Goal: Task Accomplishment & Management: Manage account settings

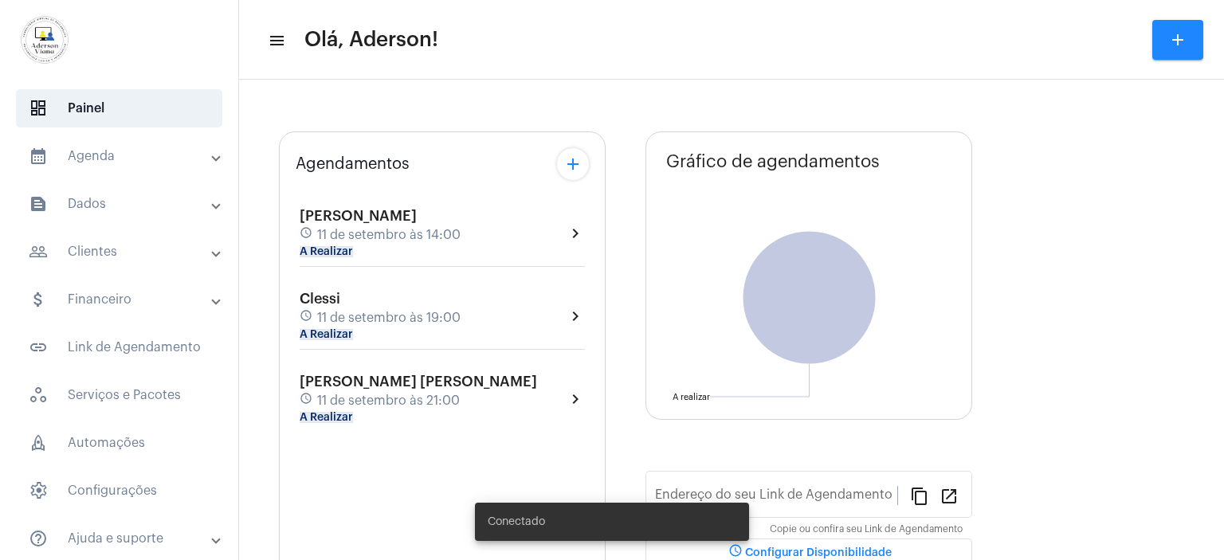
type input "[URL][DOMAIN_NAME][PERSON_NAME]"
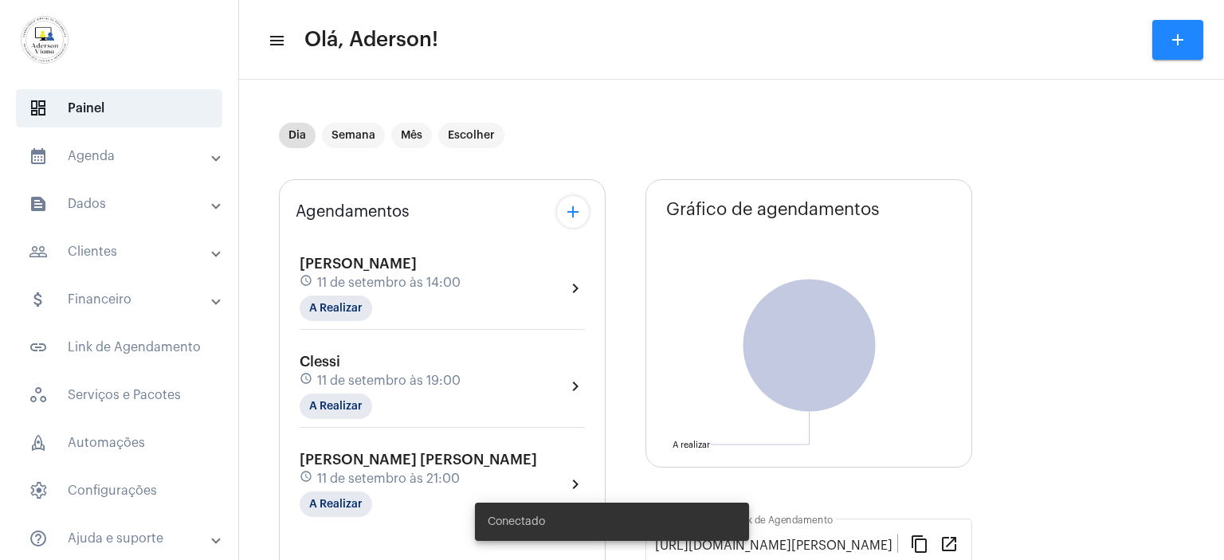
click at [96, 248] on mat-panel-title "people_outline Clientes" at bounding box center [121, 251] width 184 height 19
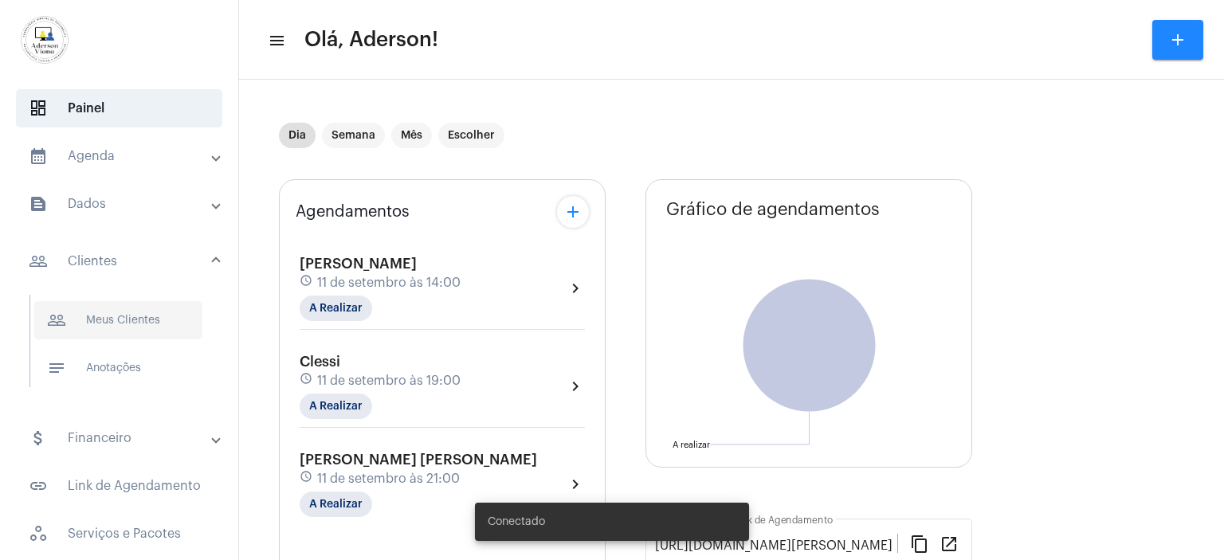
click at [134, 319] on span "people_outline Meus Clientes" at bounding box center [118, 320] width 168 height 38
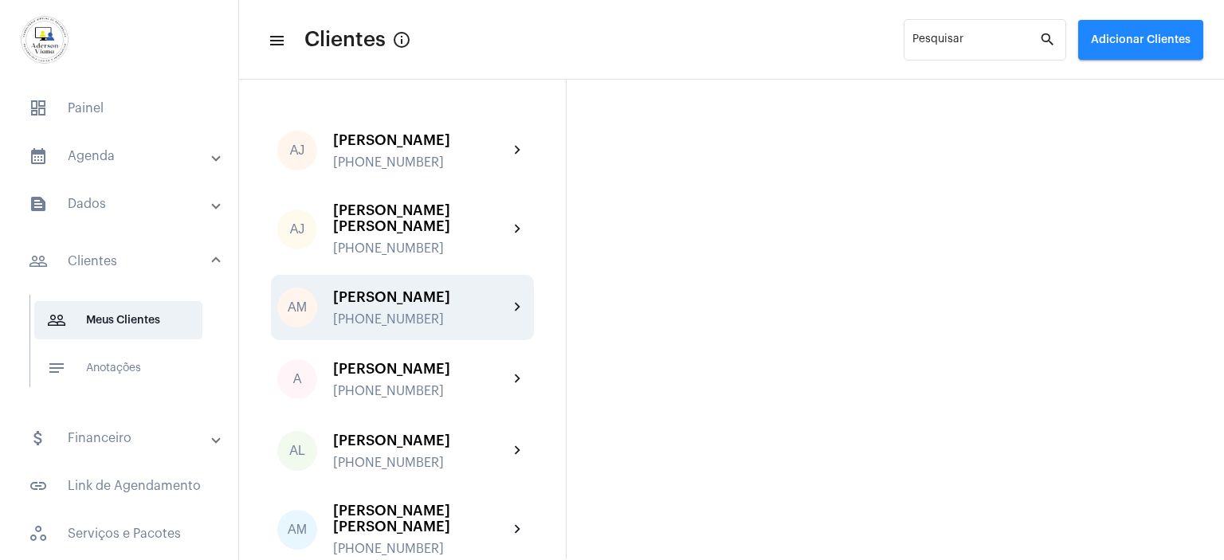
click at [430, 290] on div "[PERSON_NAME]" at bounding box center [420, 297] width 175 height 16
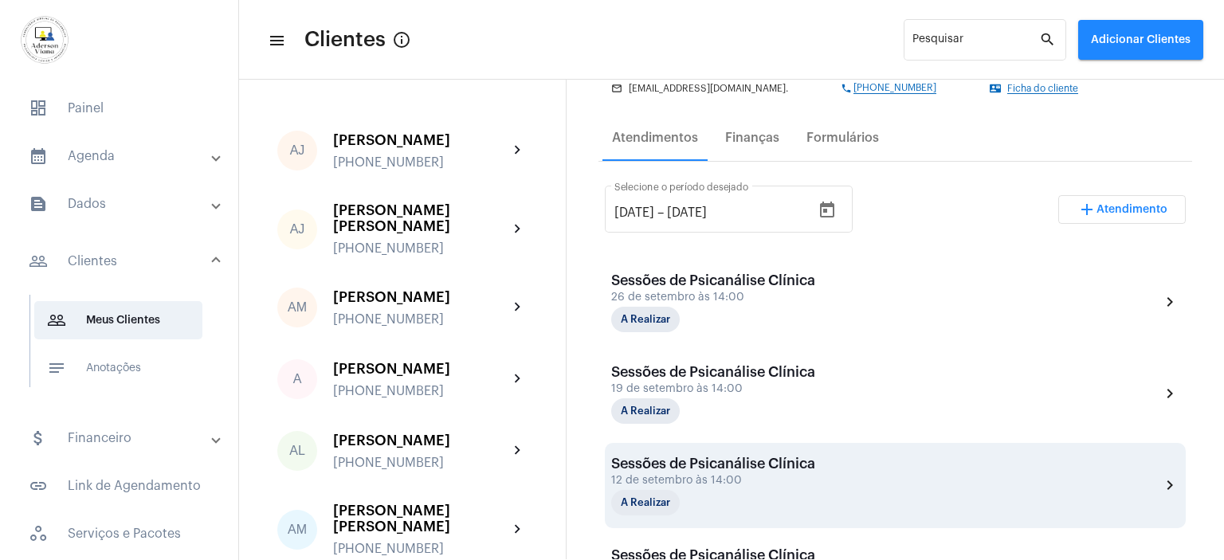
scroll to position [319, 0]
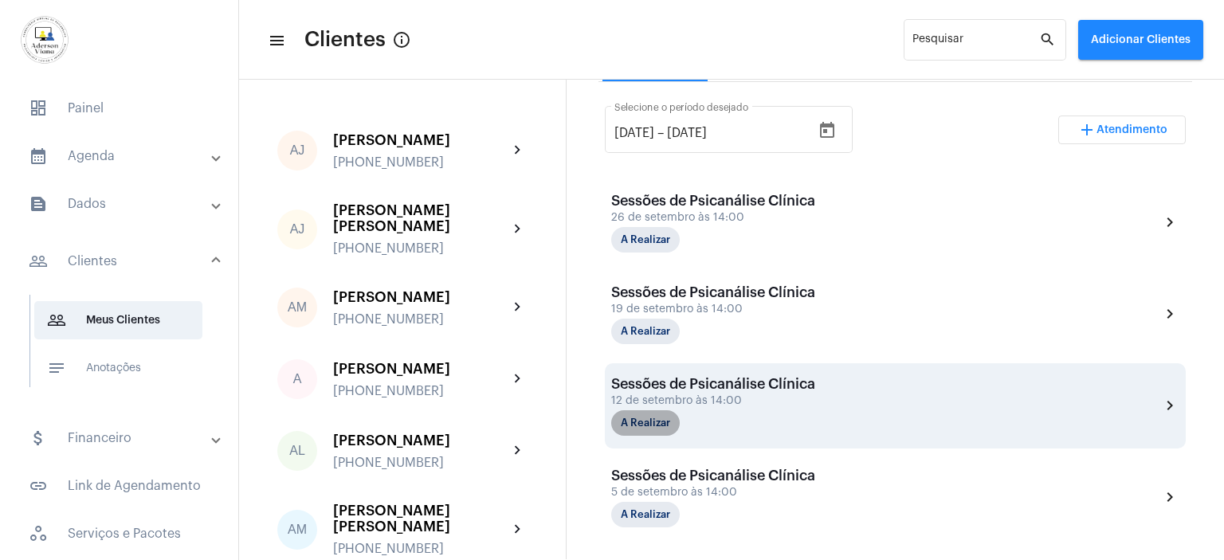
click at [663, 421] on mat-chip "A Realizar" at bounding box center [645, 422] width 69 height 25
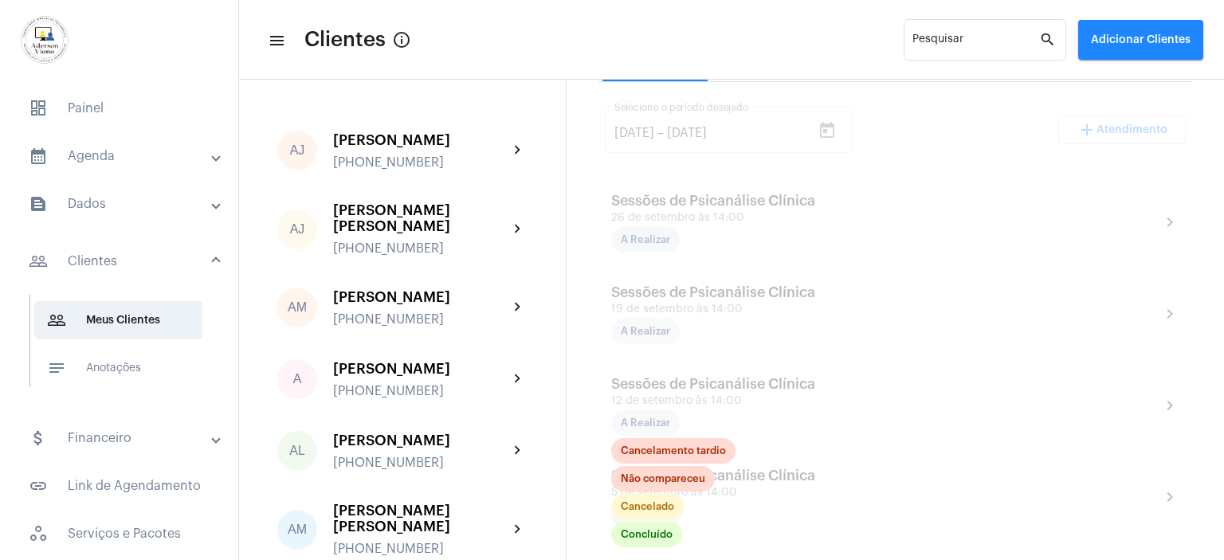
click at [645, 41] on mat-toolbar-row "menu Clientes info_outlined Pesquisar search Adicionar Clientes" at bounding box center [731, 39] width 985 height 51
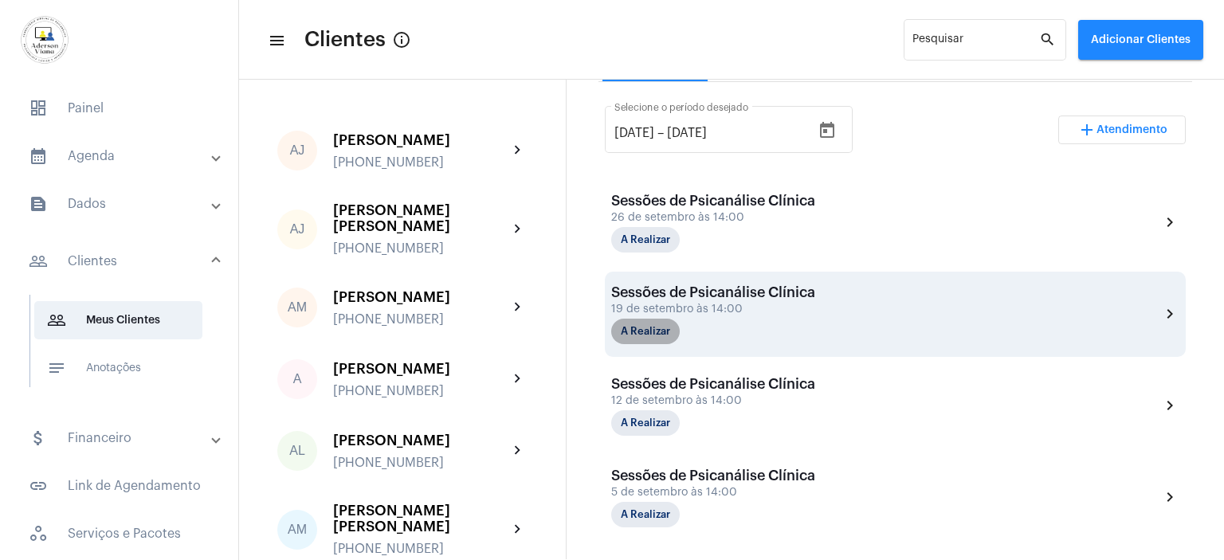
click at [666, 327] on mat-chip "A Realizar" at bounding box center [645, 331] width 69 height 25
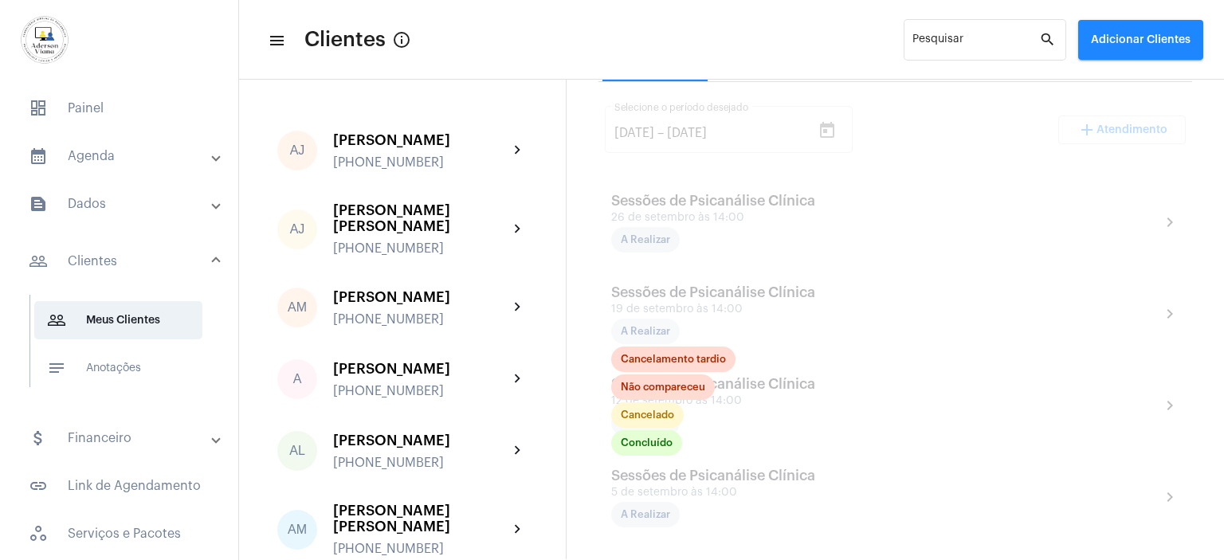
click at [749, 19] on mat-toolbar-row "menu Clientes info_outlined Pesquisar search Adicionar Clientes" at bounding box center [731, 39] width 985 height 51
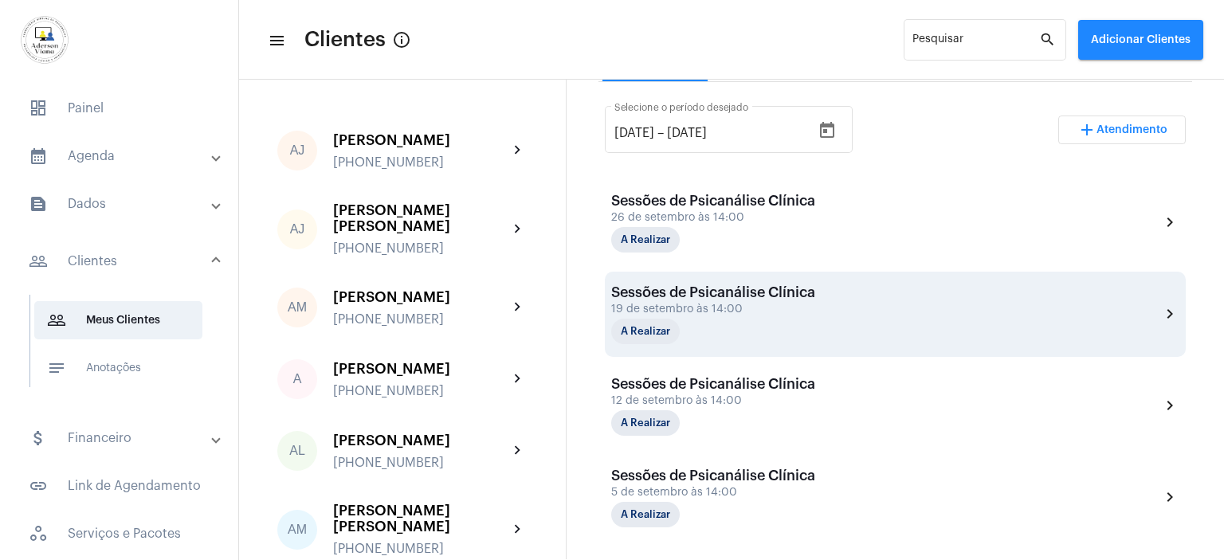
click at [766, 300] on div "Sessões de Psicanálise Clínica 19 de setembro às 14:00 A Realizar" at bounding box center [713, 314] width 204 height 60
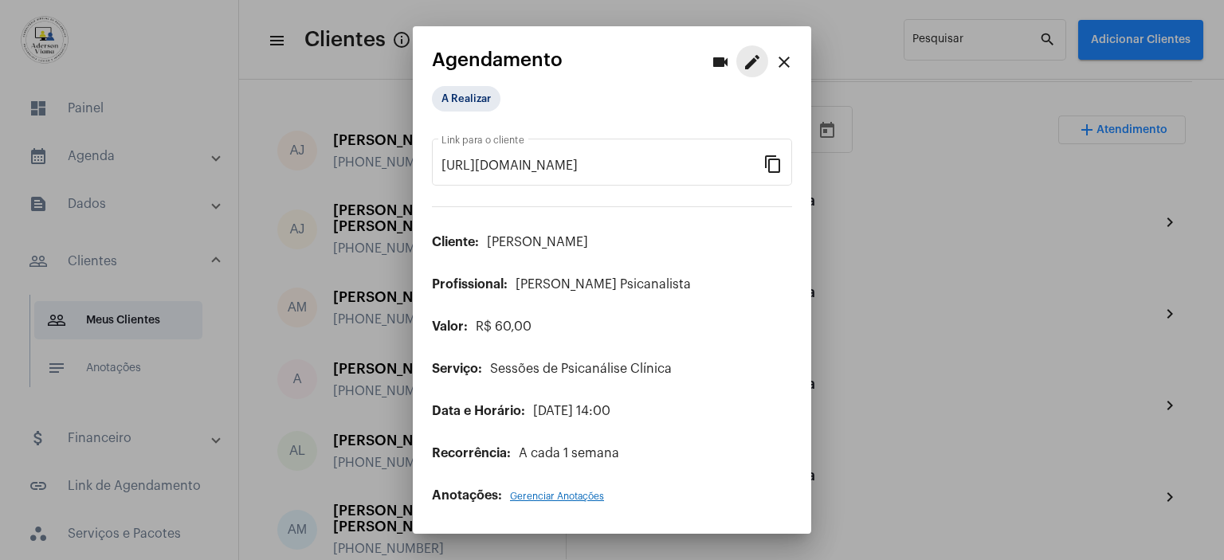
click at [750, 68] on mat-icon "edit" at bounding box center [751, 62] width 19 height 19
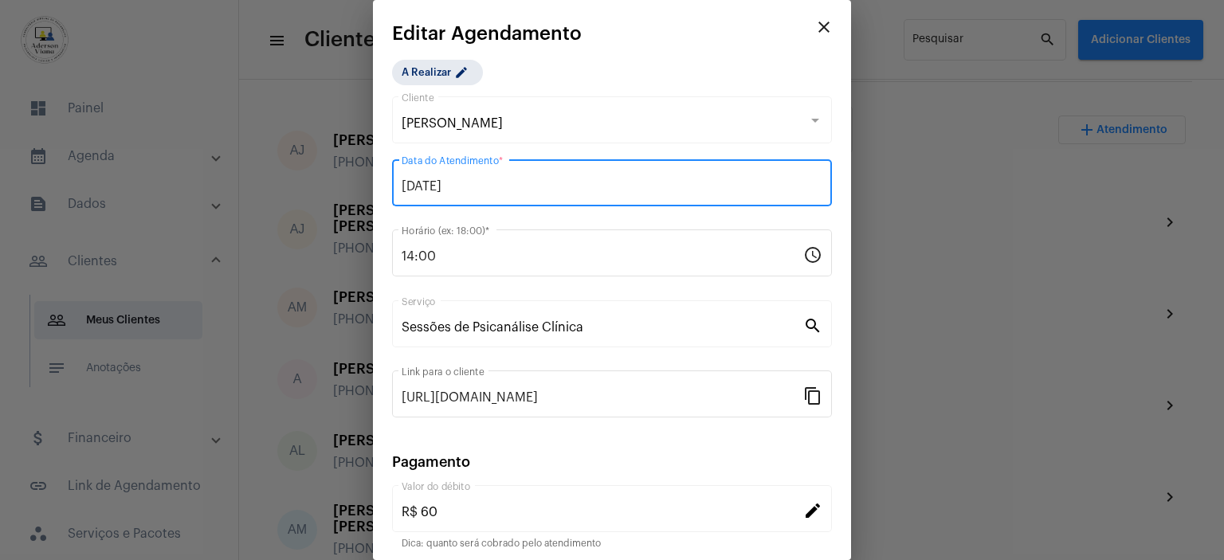
click at [478, 185] on input "[DATE]" at bounding box center [611, 186] width 421 height 14
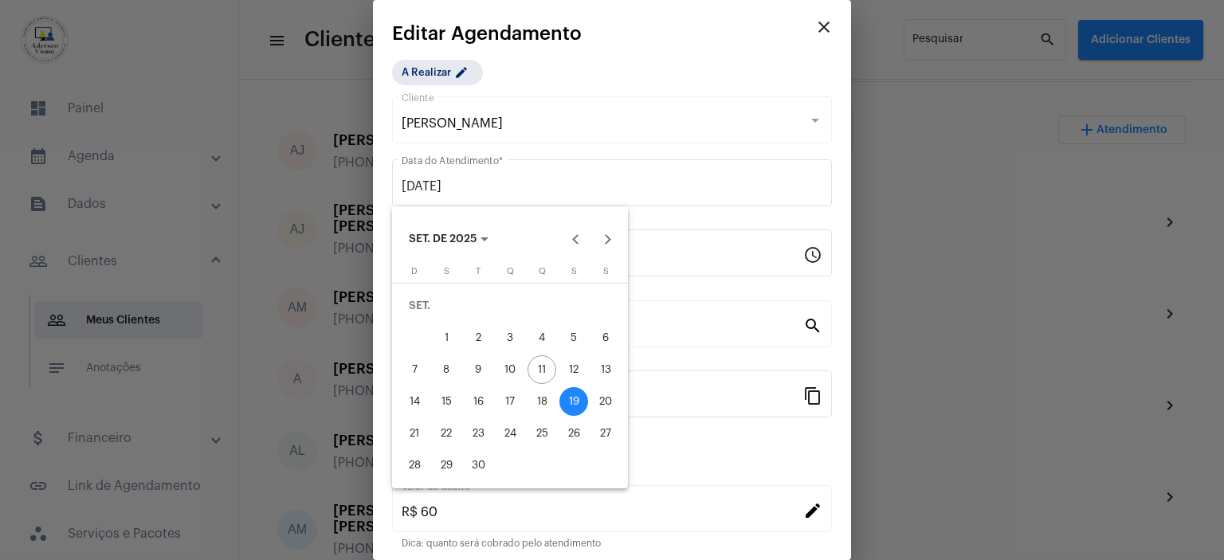
click at [541, 398] on div "18" at bounding box center [541, 401] width 29 height 29
type input "[DATE]"
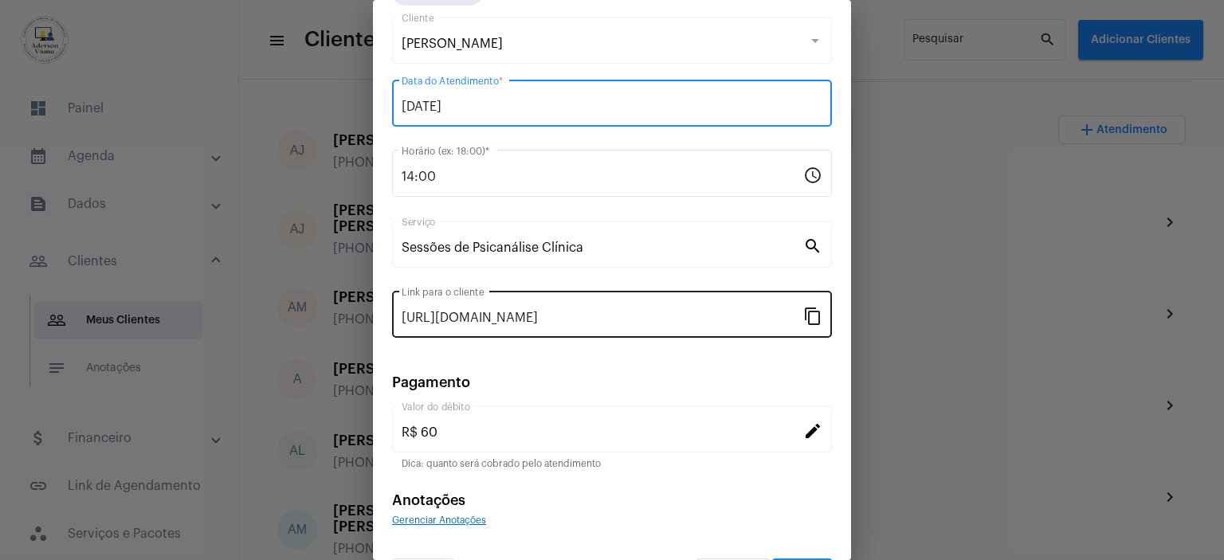
scroll to position [123, 0]
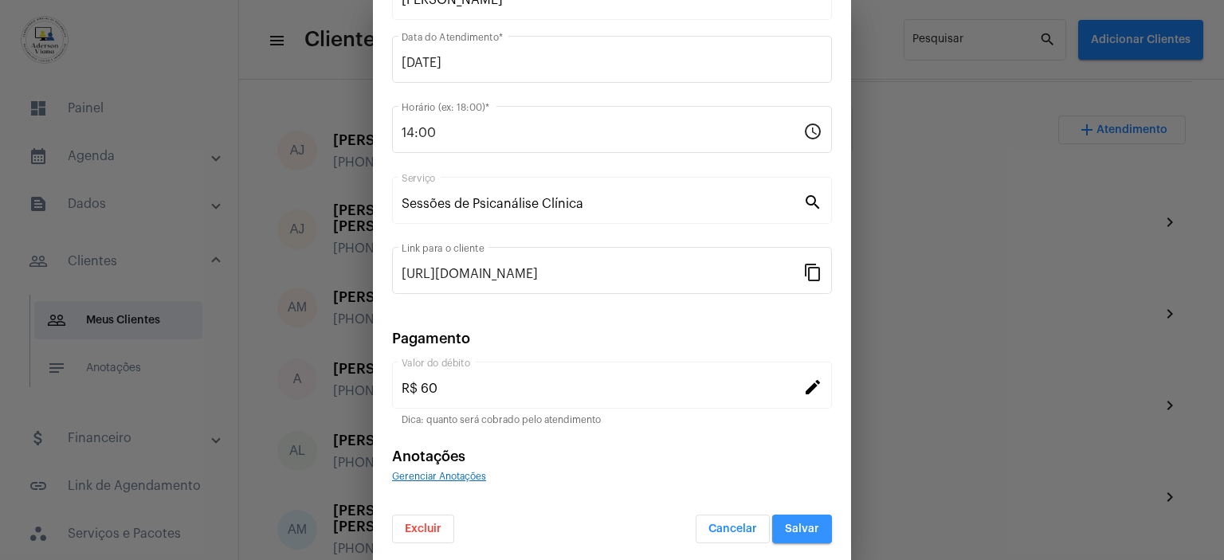
click at [785, 525] on span "Salvar" at bounding box center [802, 528] width 34 height 11
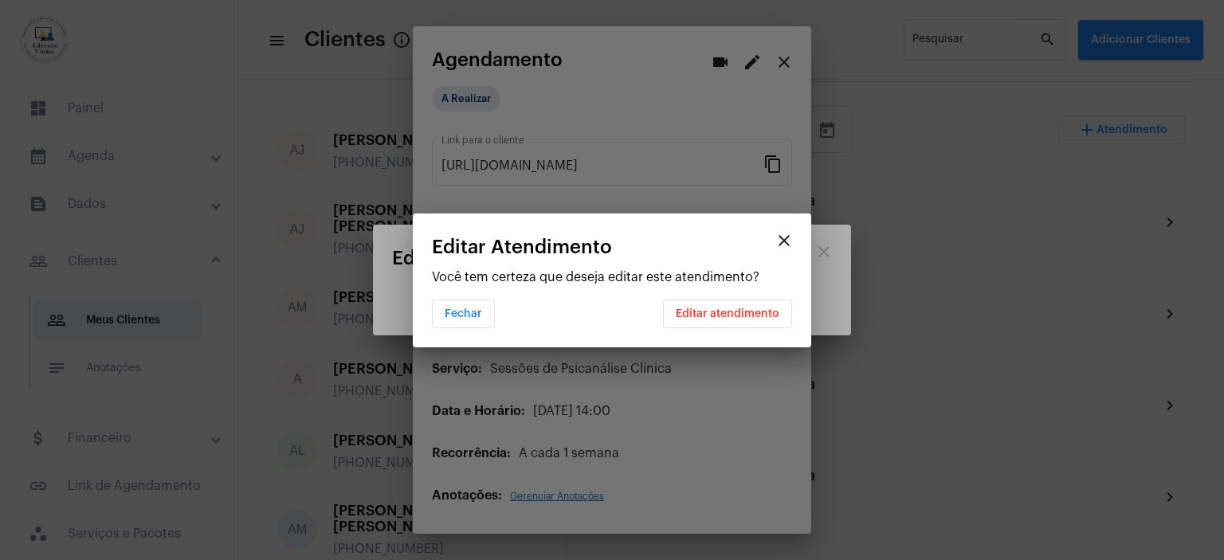
scroll to position [0, 0]
click at [754, 307] on button "Editar atendimento" at bounding box center [727, 314] width 129 height 29
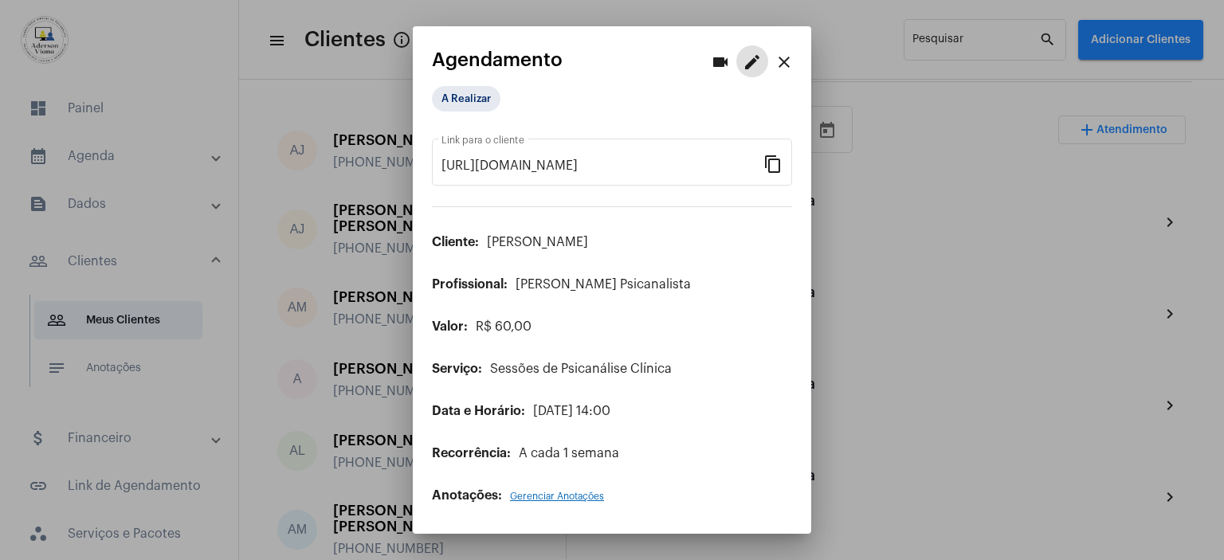
click at [790, 60] on mat-icon "close" at bounding box center [783, 62] width 19 height 19
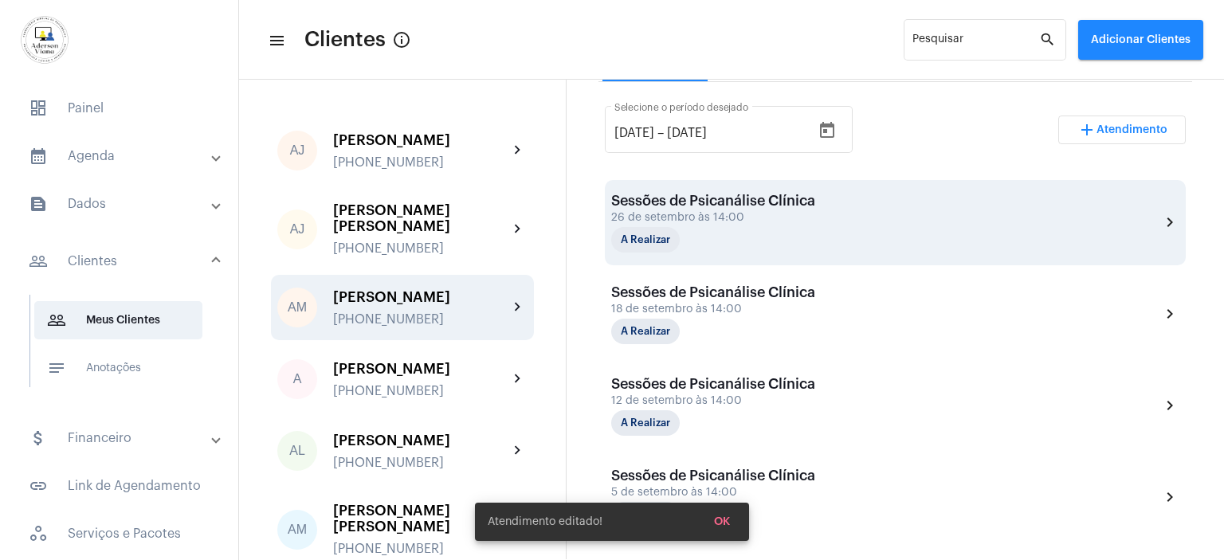
click at [749, 221] on div "26 de setembro às 14:00" at bounding box center [713, 218] width 204 height 12
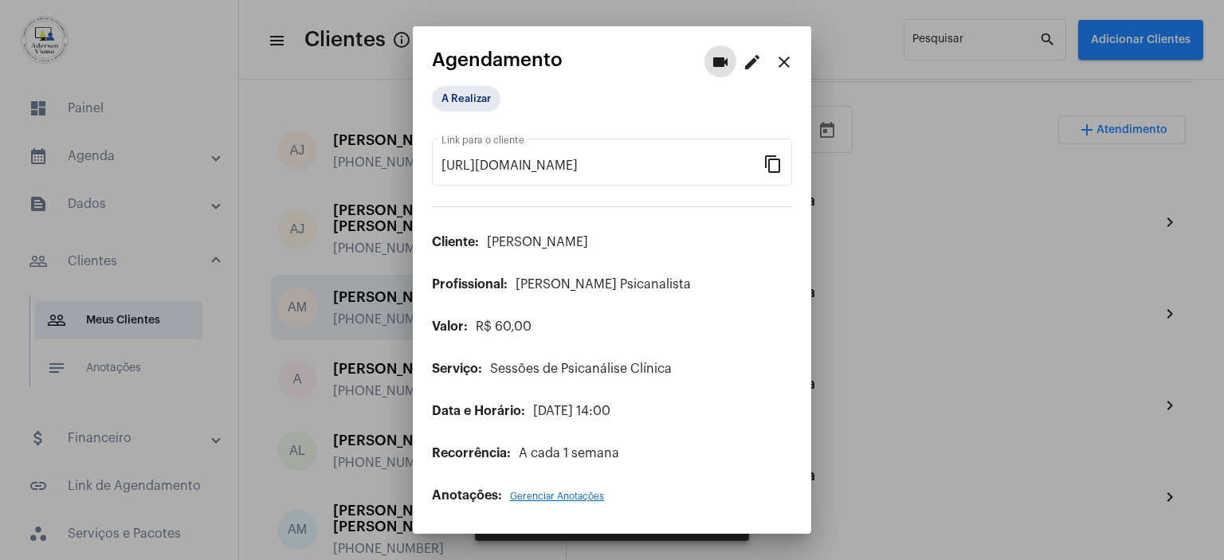
click at [752, 58] on mat-icon "edit" at bounding box center [751, 62] width 19 height 19
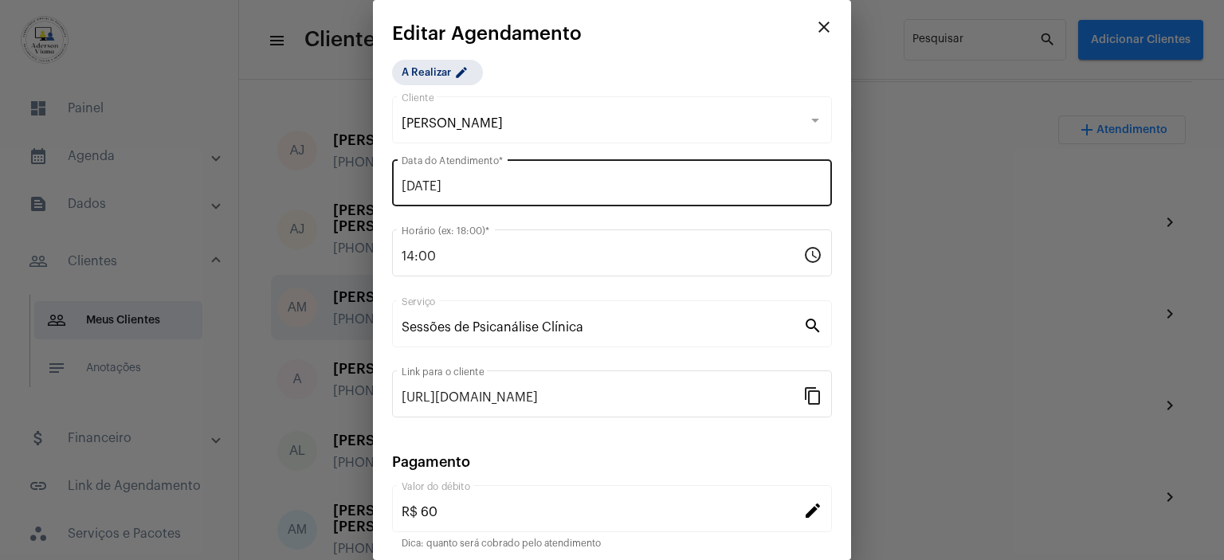
click at [450, 184] on input "[DATE]" at bounding box center [611, 186] width 421 height 14
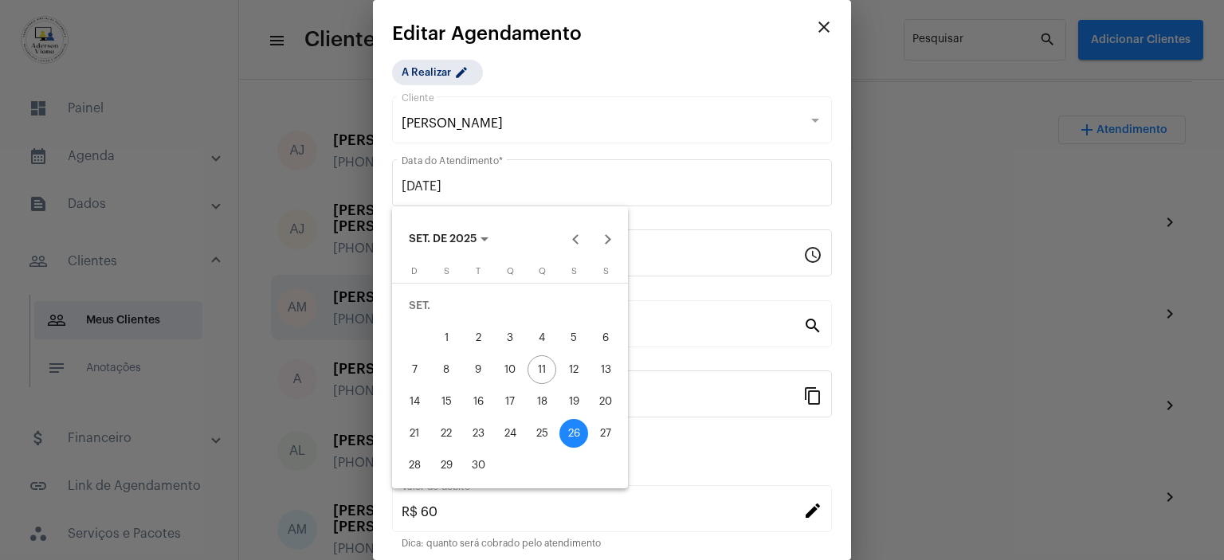
click at [542, 433] on div "25" at bounding box center [541, 433] width 29 height 29
type input "[DATE]"
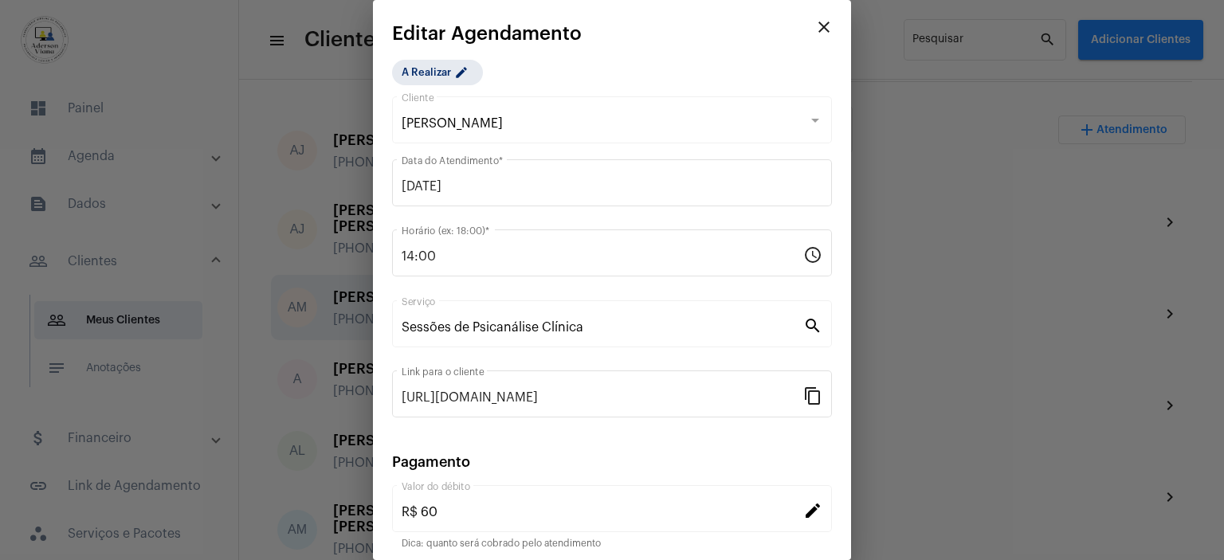
scroll to position [123, 0]
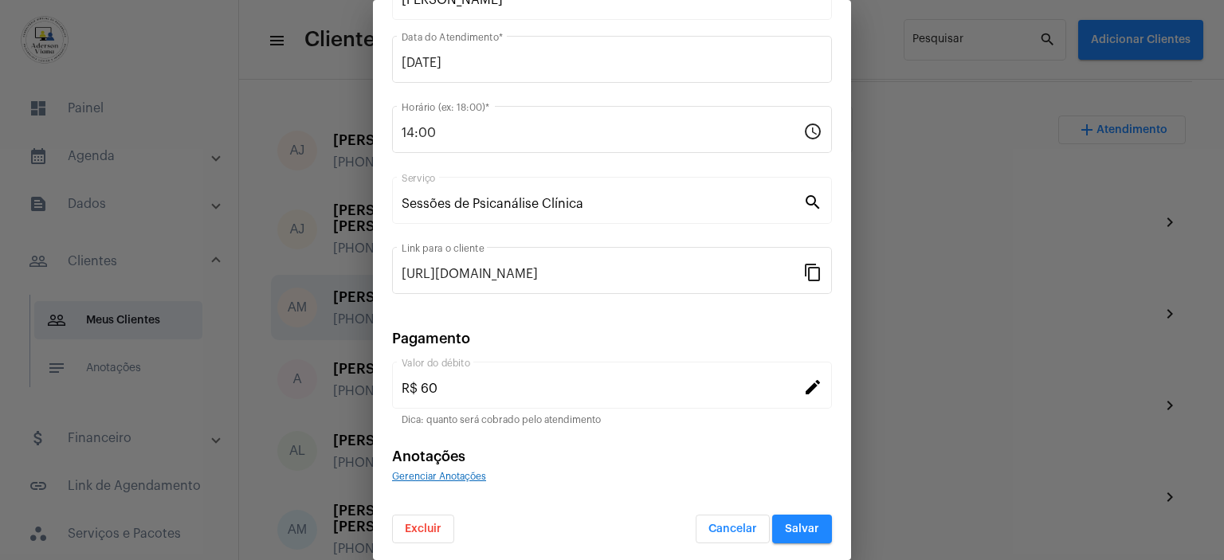
click at [784, 516] on button "Salvar" at bounding box center [802, 529] width 60 height 29
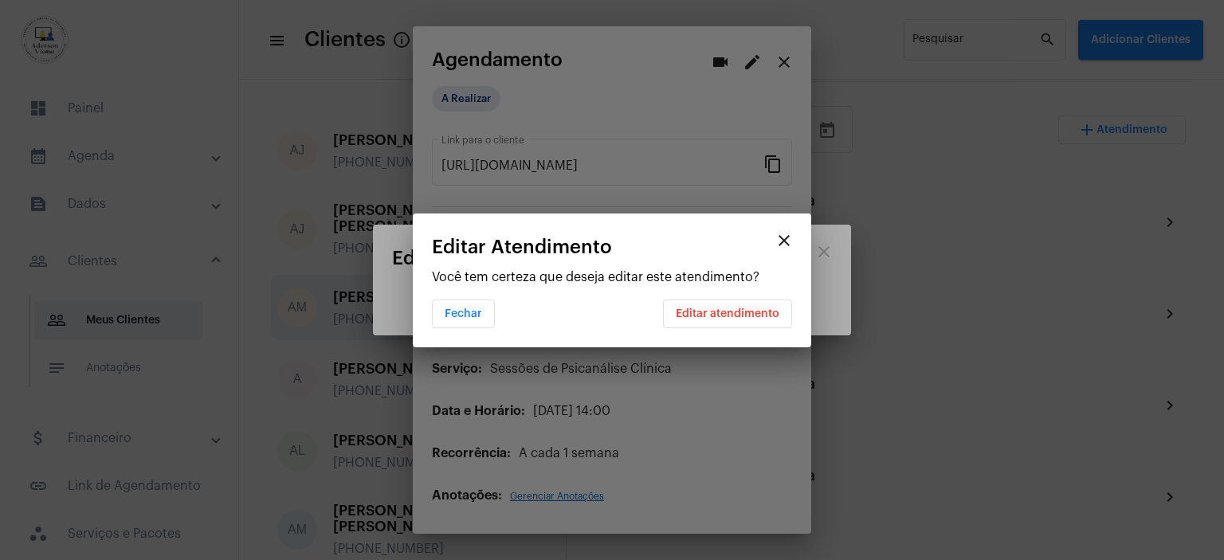
scroll to position [0, 0]
click at [770, 315] on span "Editar atendimento" at bounding box center [728, 313] width 104 height 11
